Goal: Task Accomplishment & Management: Manage account settings

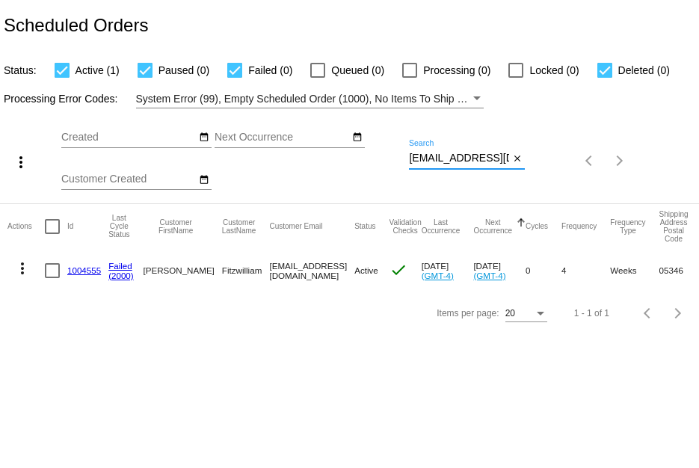
scroll to position [0, 30]
drag, startPoint x: 409, startPoint y: 155, endPoint x: 655, endPoint y: 200, distance: 250.1
click at [655, 200] on div "more_vert Sep Jan Feb Mar [DATE]" at bounding box center [349, 155] width 699 height 95
paste input "owner_maggie@yahoo"
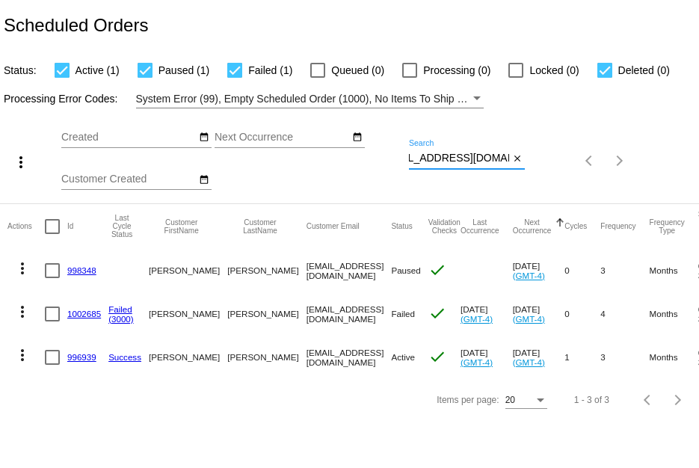
type input "[EMAIL_ADDRESS][DOMAIN_NAME]"
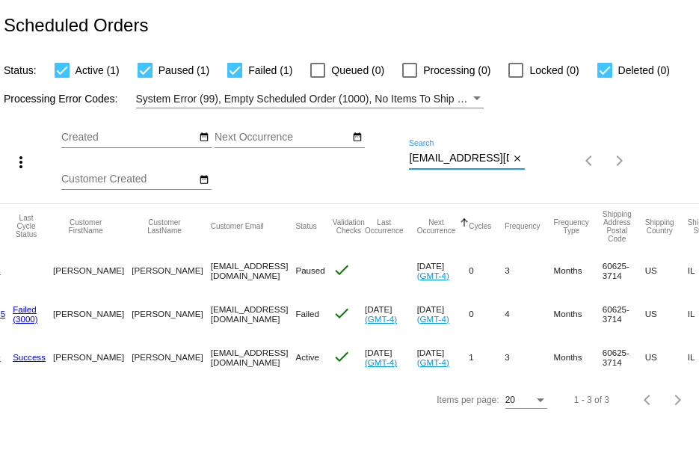
scroll to position [0, 0]
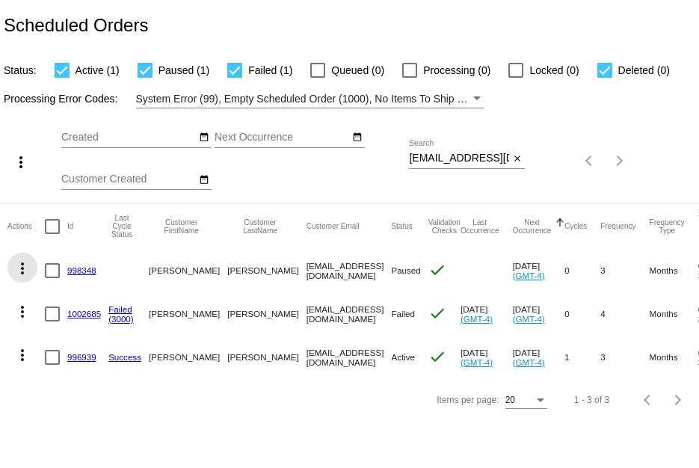
click at [26, 263] on mat-icon "more_vert" at bounding box center [22, 269] width 18 height 18
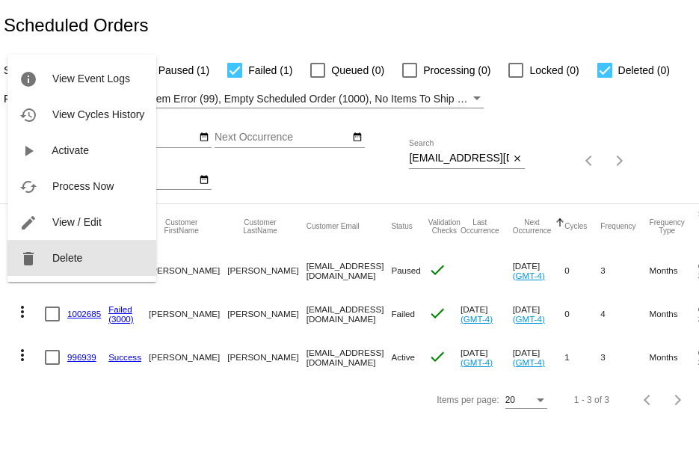
click at [26, 263] on mat-icon "delete" at bounding box center [28, 259] width 18 height 18
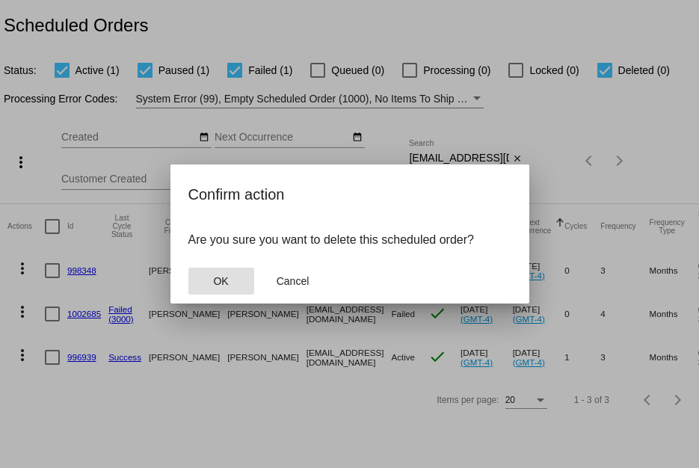
click at [230, 280] on button "OK" at bounding box center [221, 281] width 66 height 27
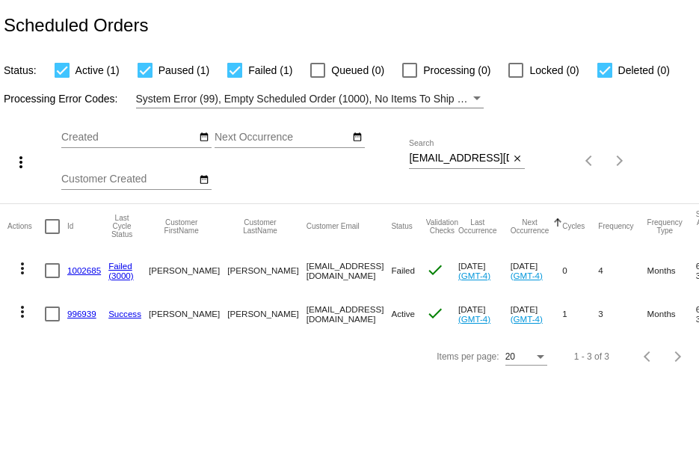
click at [83, 271] on link "1002685" at bounding box center [84, 270] width 34 height 10
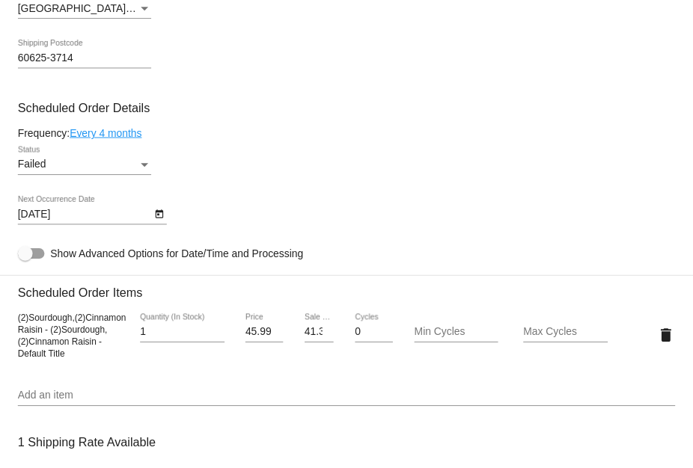
scroll to position [748, 0]
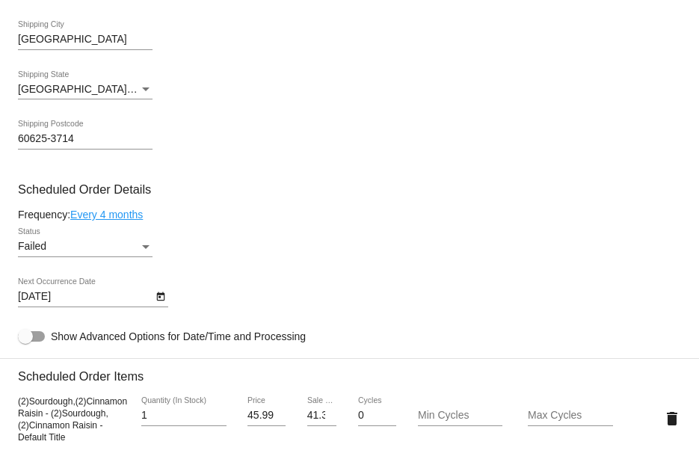
click at [105, 250] on div "Failed" at bounding box center [78, 247] width 121 height 12
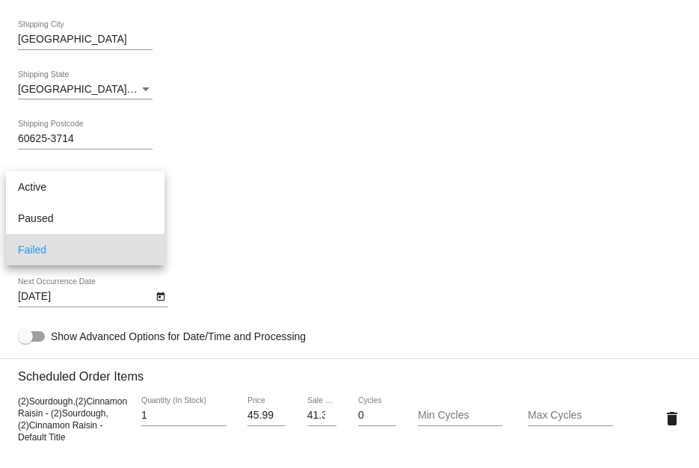
click at [366, 210] on div at bounding box center [349, 234] width 699 height 468
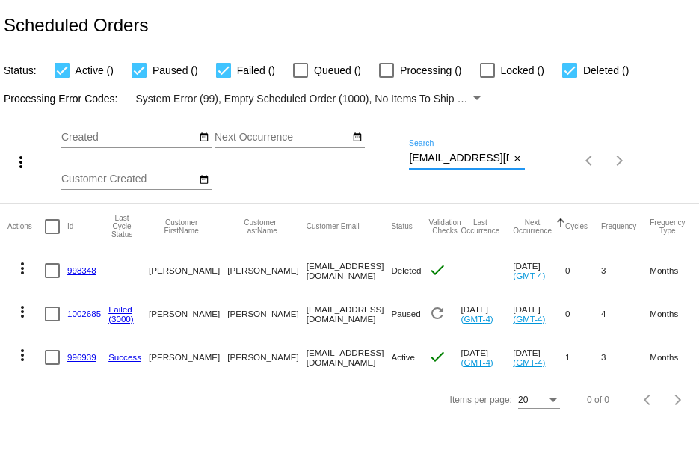
scroll to position [0, 30]
drag, startPoint x: 411, startPoint y: 158, endPoint x: 564, endPoint y: 166, distance: 152.8
click at [564, 166] on div "more_vert Sep Jan Feb Mar [DATE]" at bounding box center [349, 155] width 699 height 95
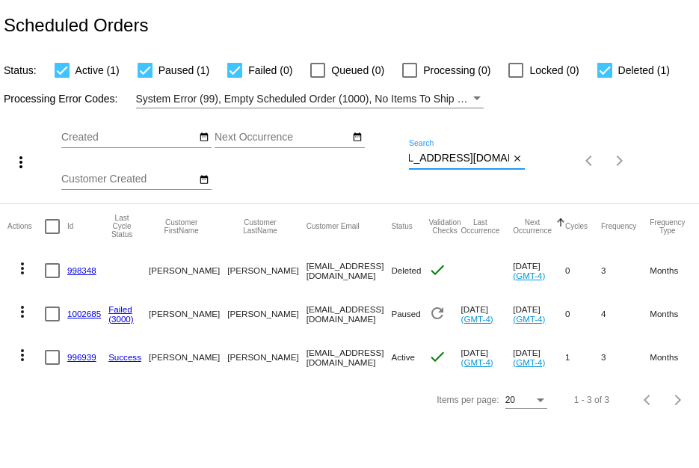
paste input "108879"
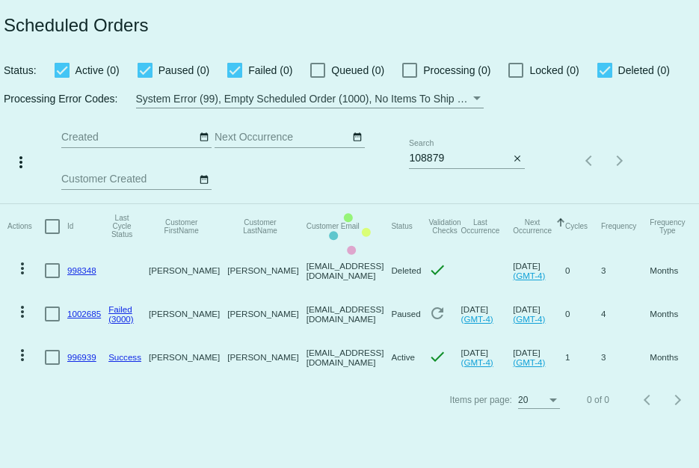
drag, startPoint x: 484, startPoint y: 162, endPoint x: 401, endPoint y: 159, distance: 83.1
click at [401, 204] on mat-table "Actions Id Last Cycle Status Customer FirstName Customer LastName Customer Emai…" at bounding box center [349, 291] width 699 height 175
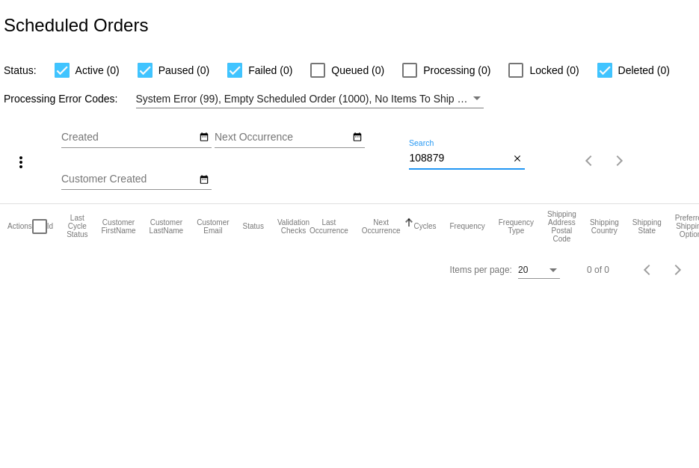
paste input "[EMAIL_ADDRESS][DOMAIN_NAME]"
drag, startPoint x: 464, startPoint y: 155, endPoint x: 393, endPoint y: 147, distance: 72.2
click at [393, 147] on div "more_vert Sep Jan Feb Mar [DATE]" at bounding box center [349, 155] width 699 height 95
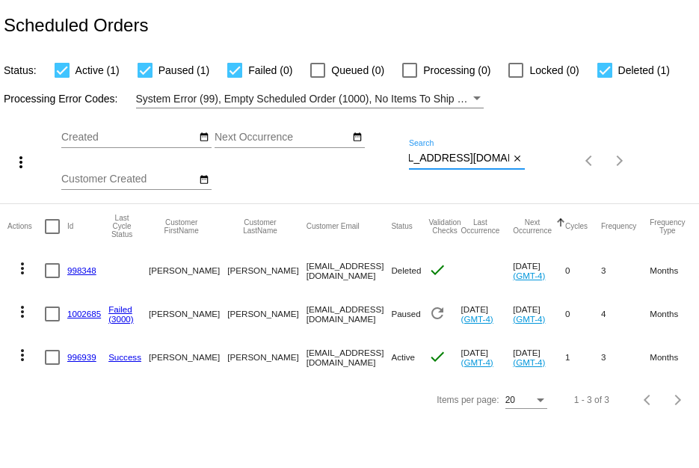
drag, startPoint x: 411, startPoint y: 157, endPoint x: 641, endPoint y: 170, distance: 230.7
click at [641, 170] on div "more_vert Sep Jan Feb Mar [DATE]" at bounding box center [349, 155] width 699 height 95
paste input "pattyjake1252"
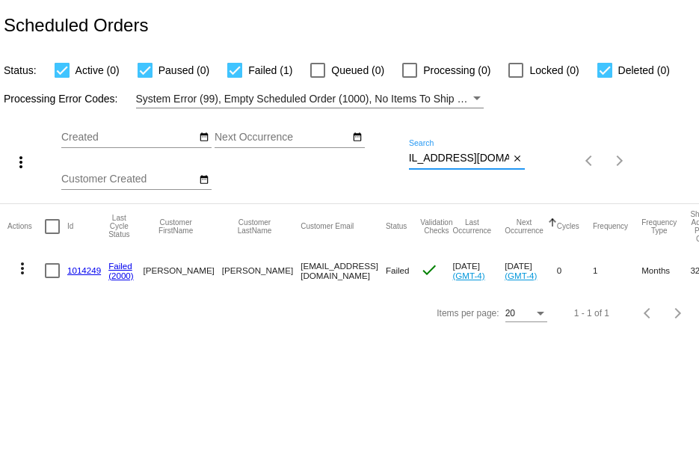
type input "[EMAIL_ADDRESS][DOMAIN_NAME]"
click at [70, 274] on link "1014249" at bounding box center [84, 270] width 34 height 10
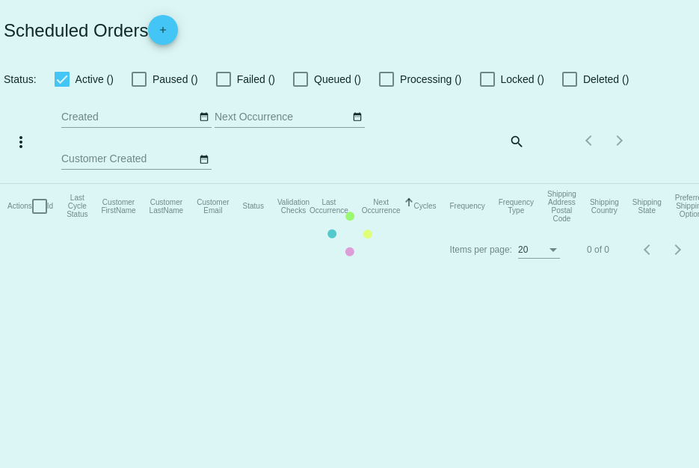
checkbox input "true"
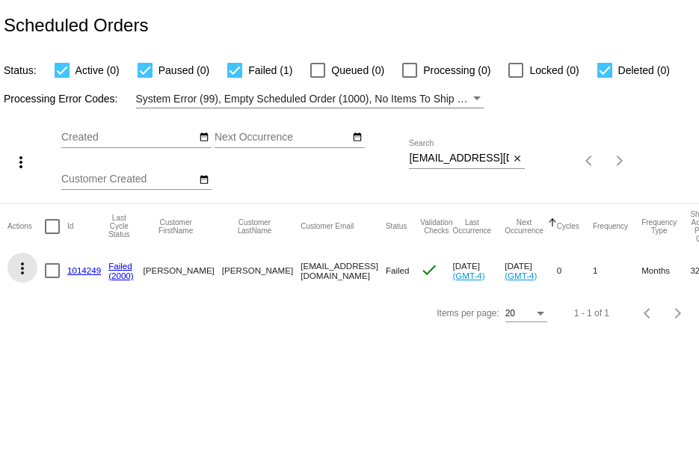
click at [23, 262] on mat-icon "more_vert" at bounding box center [22, 269] width 18 height 18
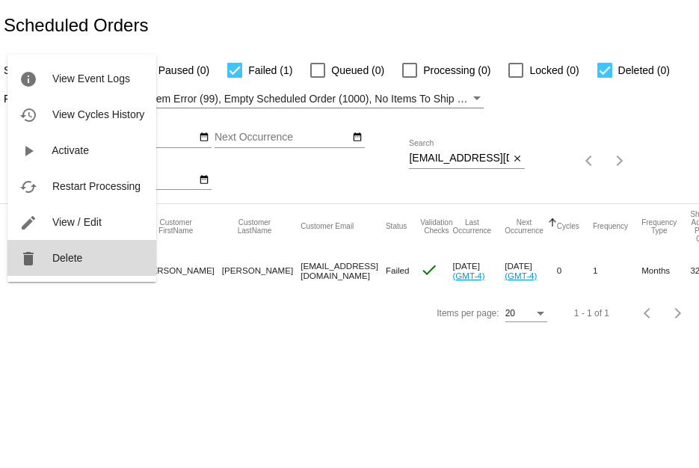
click at [61, 265] on button "delete Delete" at bounding box center [81, 258] width 149 height 36
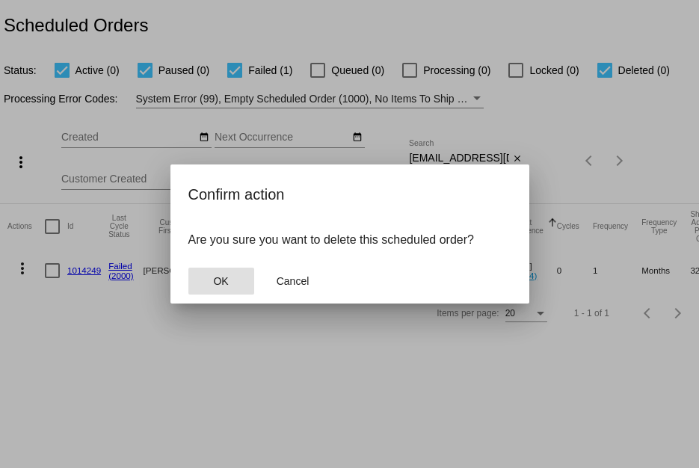
click at [203, 271] on button "OK" at bounding box center [221, 281] width 66 height 27
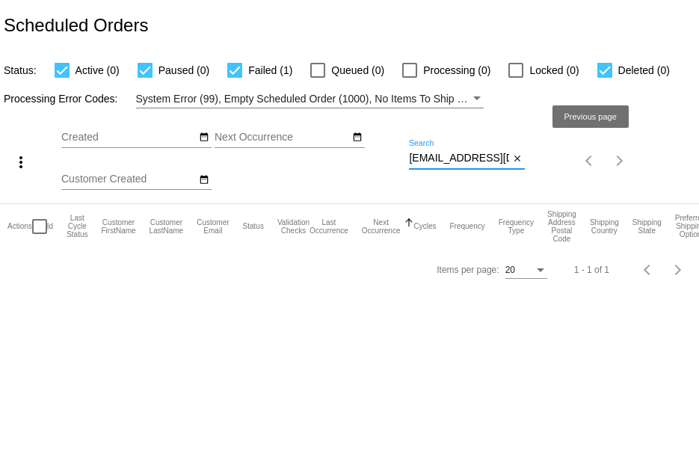
scroll to position [0, 26]
drag, startPoint x: 411, startPoint y: 161, endPoint x: 655, endPoint y: 159, distance: 243.8
click at [655, 159] on div "more_vert Sep Jan Feb Mar [DATE]" at bounding box center [349, 155] width 699 height 95
paste input "[EMAIL_ADDRESS]"
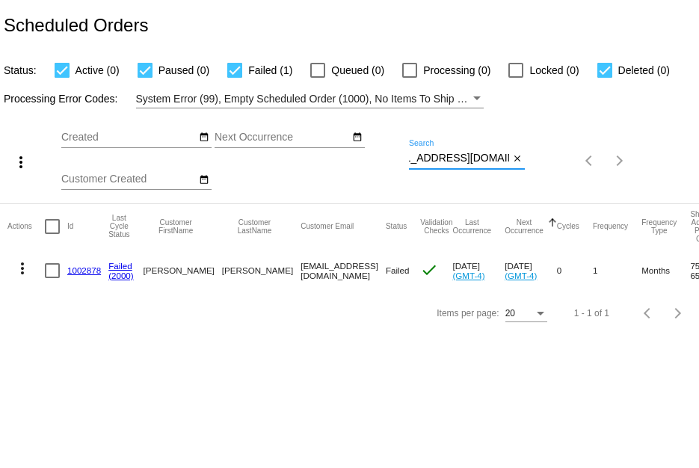
type input "[EMAIL_ADDRESS][DOMAIN_NAME]"
click at [78, 274] on link "1002878" at bounding box center [84, 270] width 34 height 10
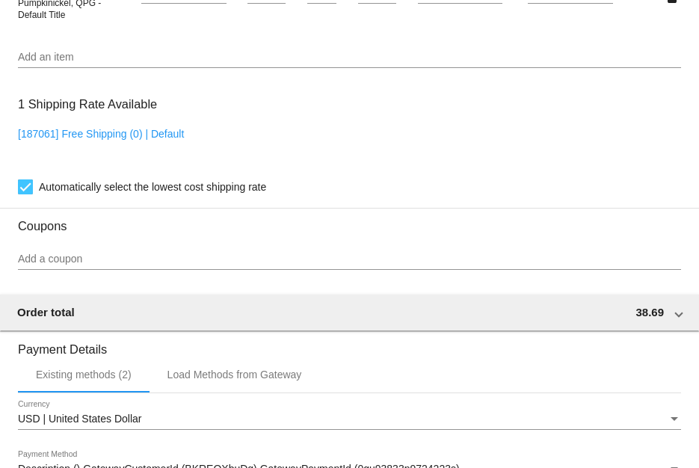
scroll to position [1420, 0]
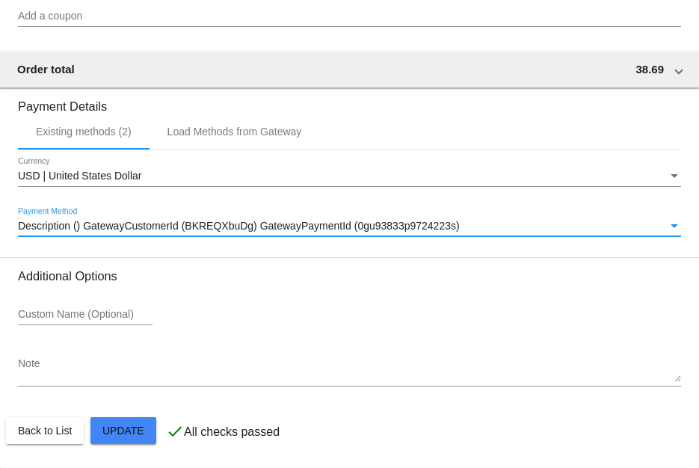
click at [611, 221] on div "Description () GatewayCustomerId (BKREQXbuDg) GatewayPaymentId (0gu93833p972422…" at bounding box center [343, 227] width 650 height 12
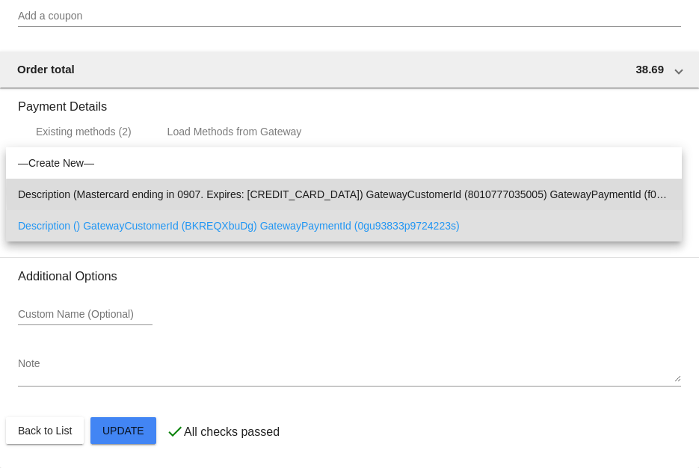
click at [610, 192] on span "Description (Mastercard ending in 0907. Expires: [CREDIT_CARD_DATA]) GatewayCus…" at bounding box center [344, 194] width 652 height 31
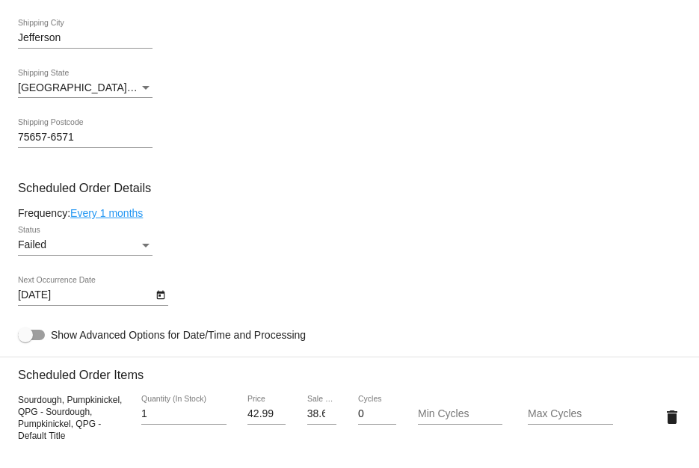
scroll to position [747, 0]
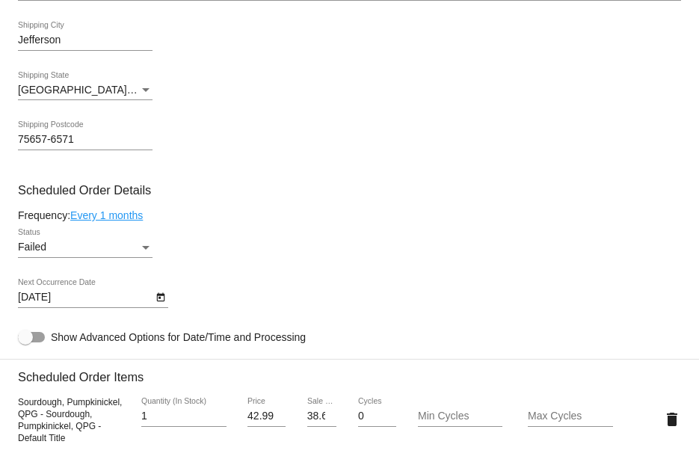
click at [93, 245] on div "Failed" at bounding box center [78, 248] width 121 height 12
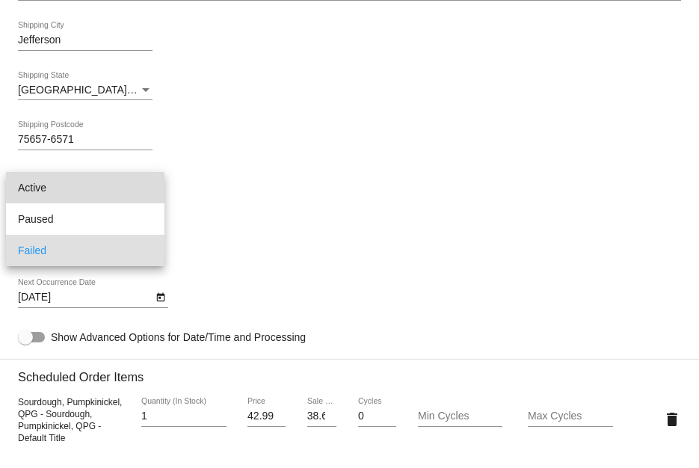
click at [109, 189] on span "Active" at bounding box center [85, 187] width 135 height 31
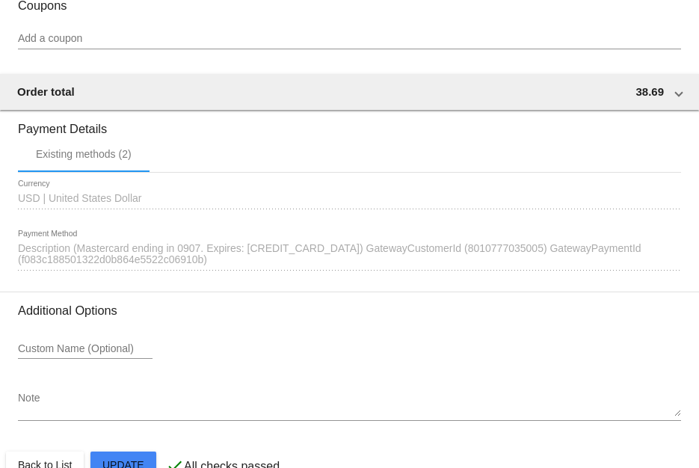
scroll to position [1431, 0]
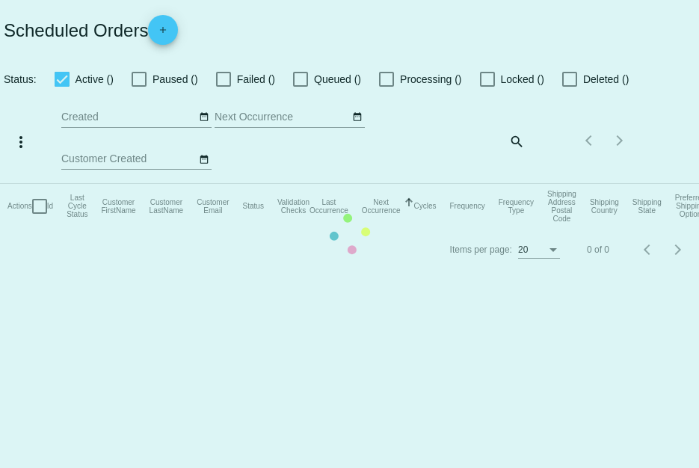
checkbox input "true"
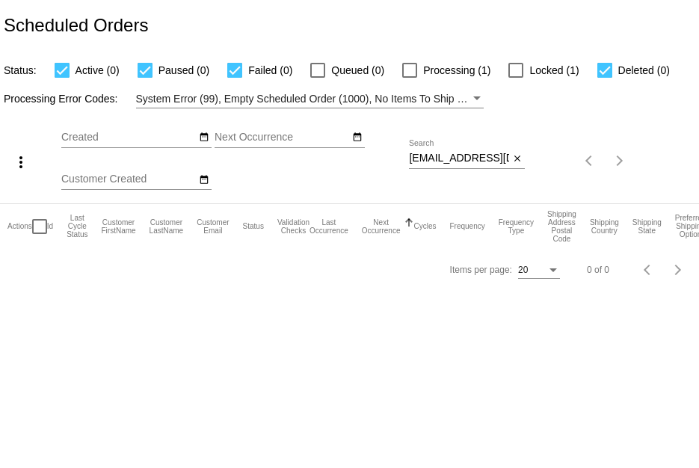
click at [411, 67] on div at bounding box center [409, 70] width 15 height 15
click at [410, 78] on input "Processing (1)" at bounding box center [409, 78] width 1 height 1
checkbox input "true"
click at [520, 68] on div at bounding box center [516, 70] width 15 height 15
click at [516, 78] on input "Locked (1)" at bounding box center [515, 78] width 1 height 1
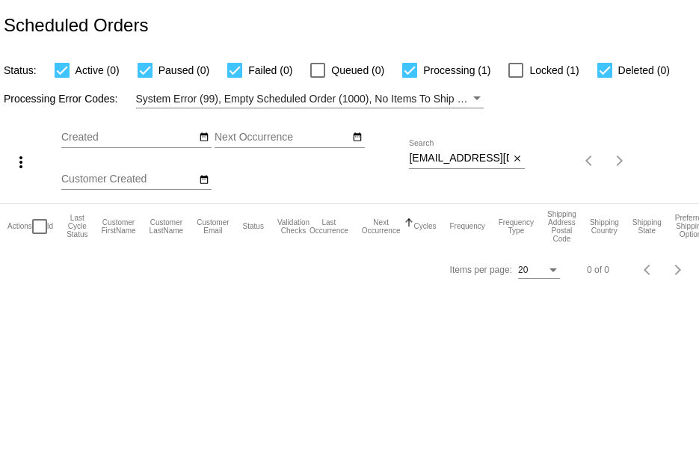
checkbox input "true"
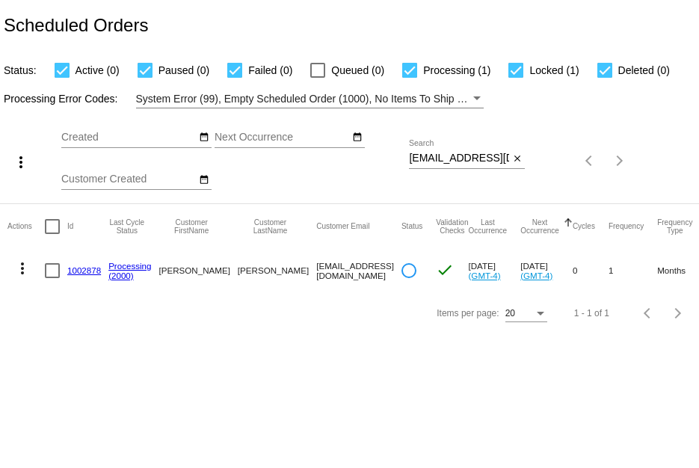
click at [86, 268] on link "1002878" at bounding box center [84, 270] width 34 height 10
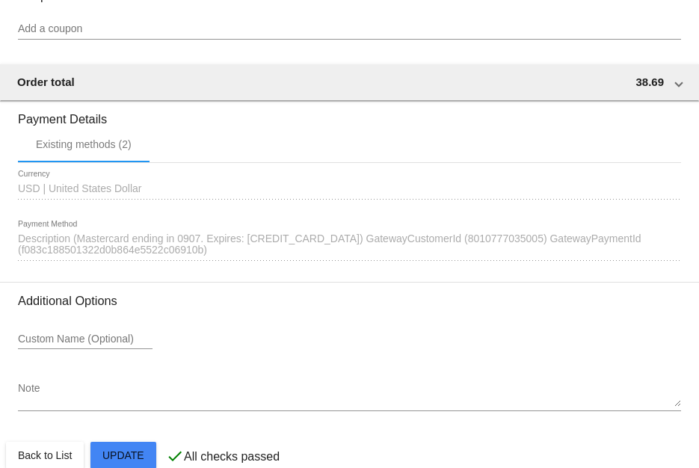
scroll to position [1400, 0]
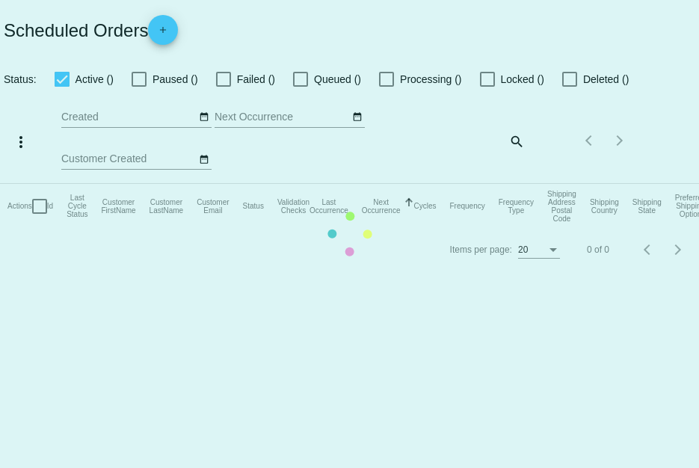
checkbox input "true"
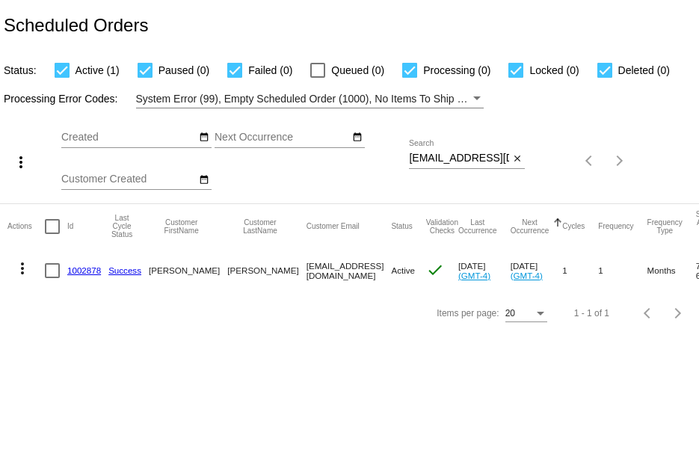
click at [409, 67] on div at bounding box center [409, 70] width 15 height 15
click at [409, 78] on input "Processing (0)" at bounding box center [409, 78] width 1 height 1
checkbox input "false"
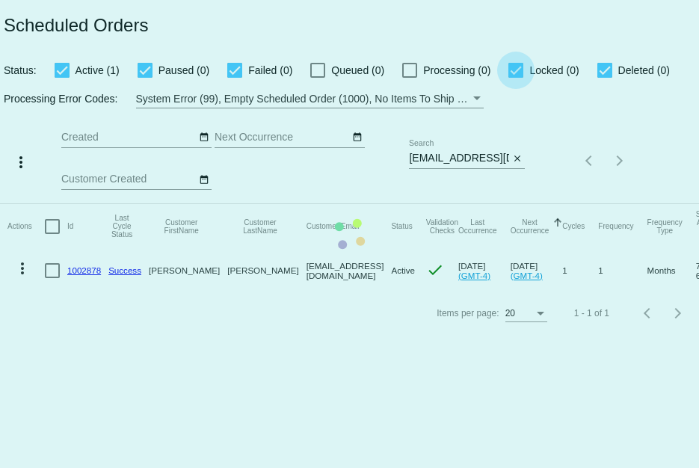
click at [523, 73] on app-dashboard-scheduled-orders "Scheduled Orders Status: Active (1) Paused (0) Failed (0) Queued (0) Processing…" at bounding box center [349, 167] width 699 height 334
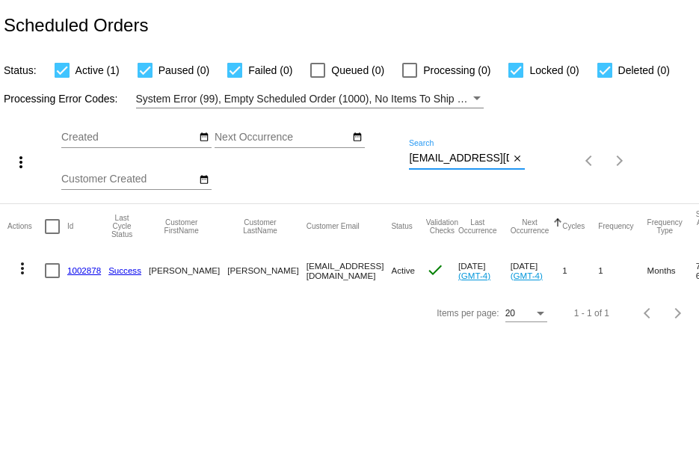
scroll to position [0, 33]
drag, startPoint x: 411, startPoint y: 162, endPoint x: 672, endPoint y: 156, distance: 261.1
click at [672, 156] on div "more_vert Sep Jan Feb Mar [DATE]" at bounding box center [349, 155] width 699 height 95
paste input "[EMAIL_ADDRESS]"
type input "[EMAIL_ADDRESS][DOMAIN_NAME]"
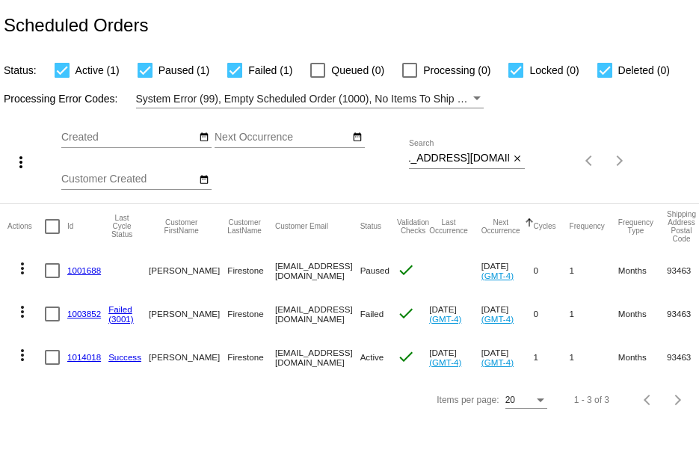
scroll to position [0, 0]
click at [512, 65] on div at bounding box center [516, 70] width 15 height 15
click at [515, 78] on input "Locked (0)" at bounding box center [515, 78] width 1 height 1
checkbox input "false"
click at [86, 267] on mat-table "Actions Id Last Cycle Status Customer FirstName Customer LastName Customer Emai…" at bounding box center [349, 291] width 699 height 175
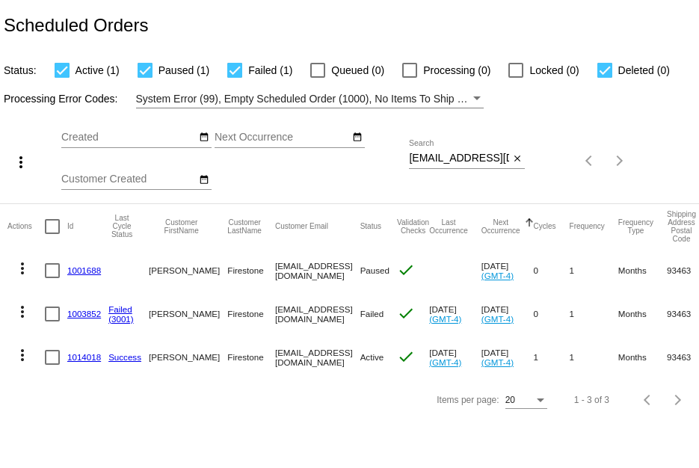
drag, startPoint x: 110, startPoint y: 268, endPoint x: 66, endPoint y: 273, distance: 44.4
click at [66, 273] on mat-row "more_vert 1001688 [PERSON_NAME][GEOGRAPHIC_DATA] [EMAIL_ADDRESS][DOMAIN_NAME] P…" at bounding box center [529, 270] width 1044 height 43
copy mat-row "1001688"
drag, startPoint x: 476, startPoint y: 264, endPoint x: 521, endPoint y: 271, distance: 44.6
click at [521, 271] on mat-row "more_vert 1001688 [PERSON_NAME][GEOGRAPHIC_DATA] [EMAIL_ADDRESS][DOMAIN_NAME] P…" at bounding box center [529, 270] width 1044 height 43
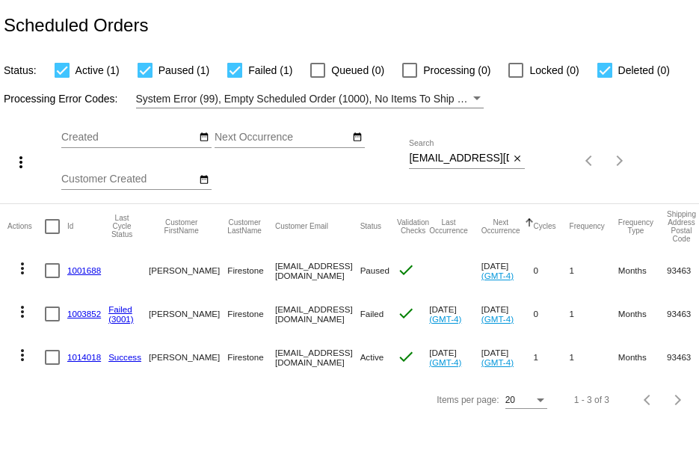
copy mat-row "[DATE]"
click at [83, 262] on mat-cell "1001688" at bounding box center [87, 270] width 41 height 43
click at [84, 267] on link "1001688" at bounding box center [84, 270] width 34 height 10
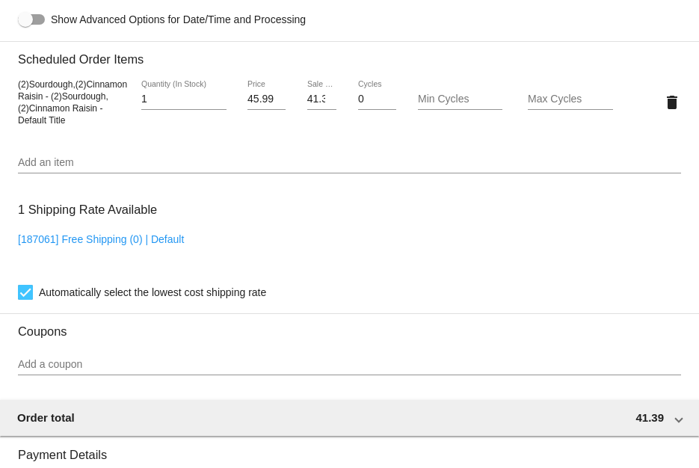
scroll to position [1277, 0]
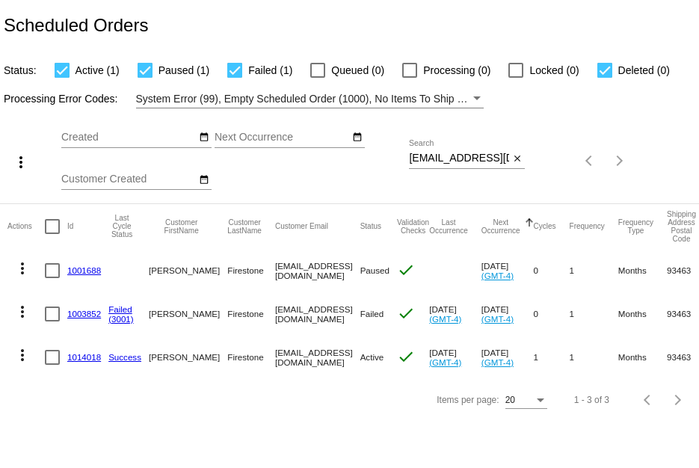
click at [99, 312] on link "1003852" at bounding box center [84, 314] width 34 height 10
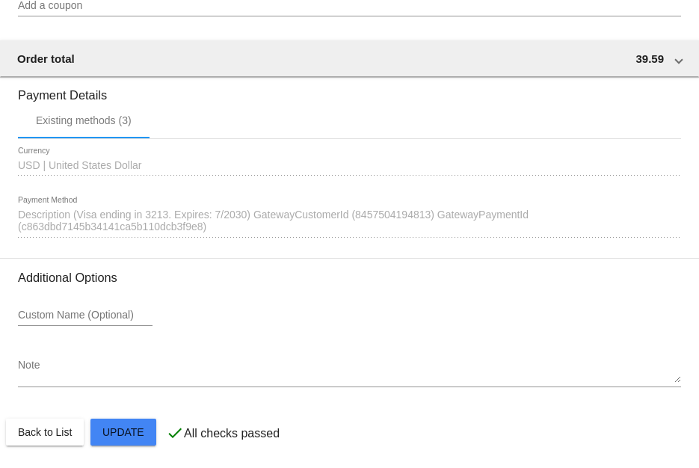
scroll to position [1424, 0]
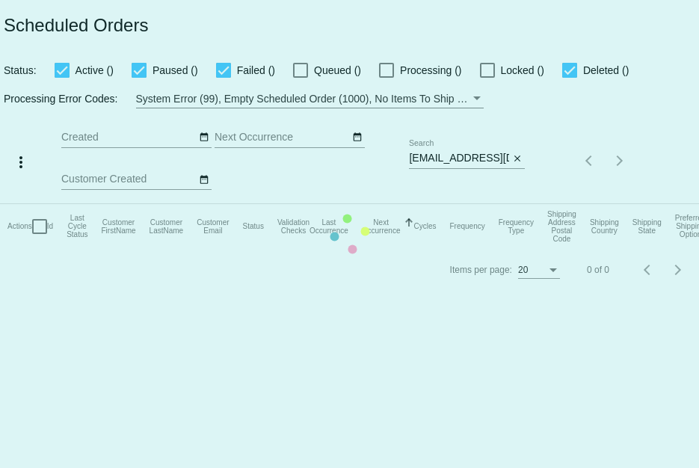
checkbox input "true"
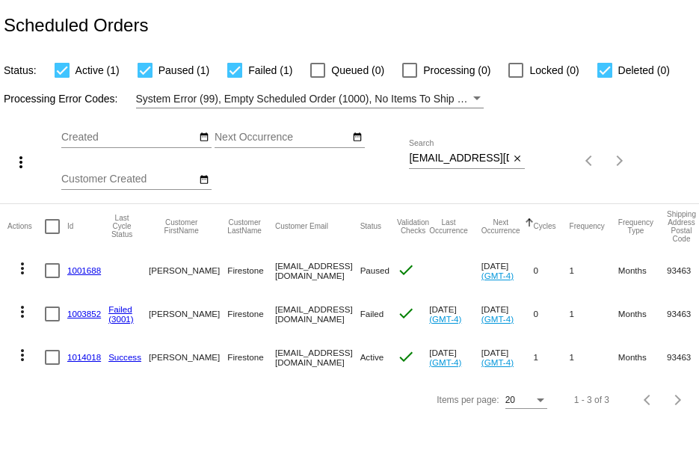
drag, startPoint x: 105, startPoint y: 311, endPoint x: 64, endPoint y: 312, distance: 40.4
click at [64, 312] on mat-row "more_vert 1003852 Failed (3001) [PERSON_NAME][GEOGRAPHIC_DATA] [EMAIL_ADDRESS][…" at bounding box center [529, 313] width 1044 height 43
copy mat-row "1003852"
drag, startPoint x: 104, startPoint y: 357, endPoint x: 66, endPoint y: 352, distance: 38.5
click at [66, 352] on mat-row "more_vert 1014018 Success [PERSON_NAME][GEOGRAPHIC_DATA] [EMAIL_ADDRESS][DOMAIN…" at bounding box center [529, 357] width 1044 height 43
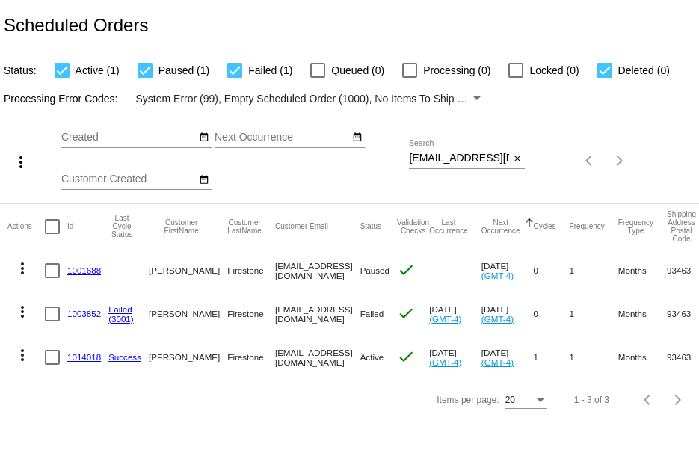
copy mat-row "1014018"
